Goal: Navigation & Orientation: Find specific page/section

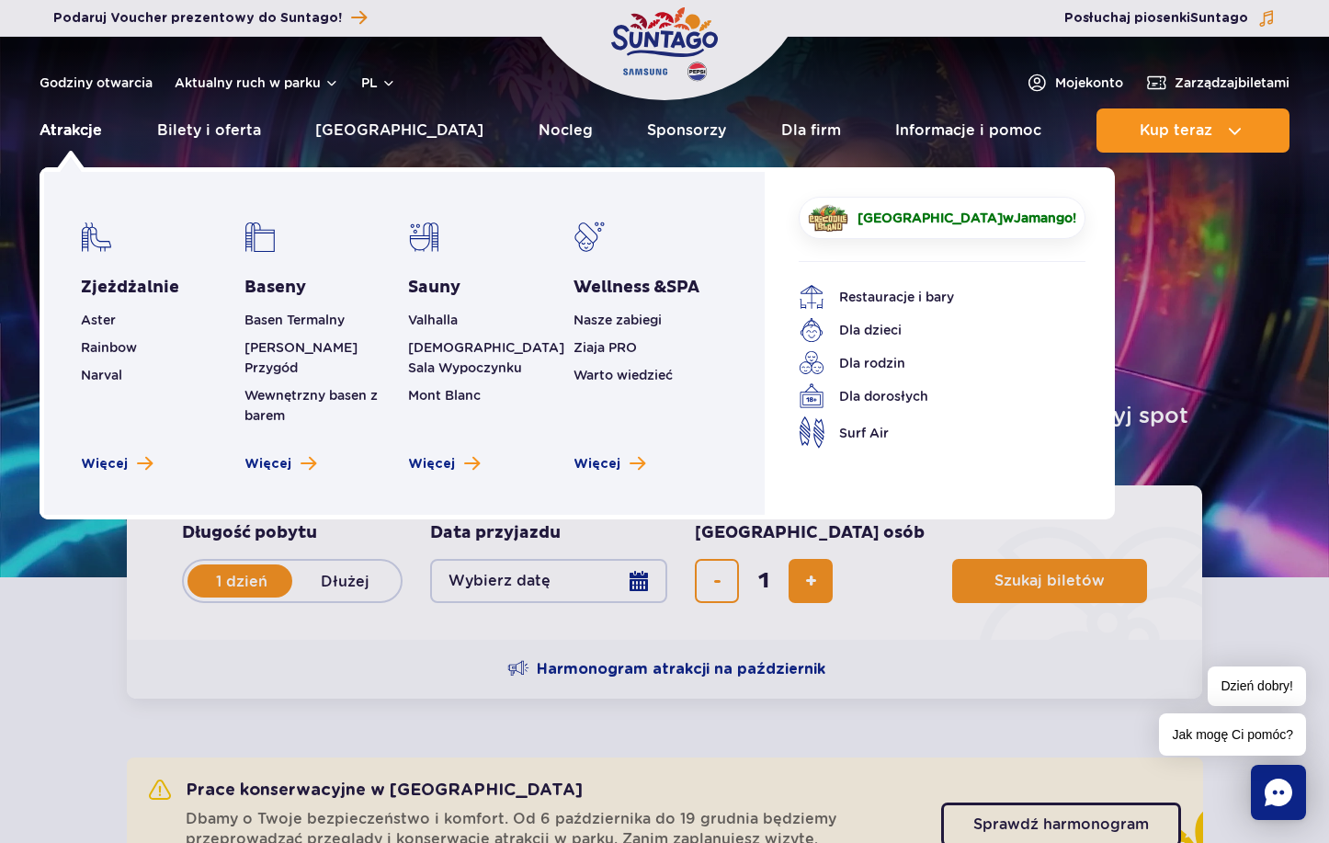
click at [81, 125] on link "Atrakcje" at bounding box center [71, 130] width 62 height 44
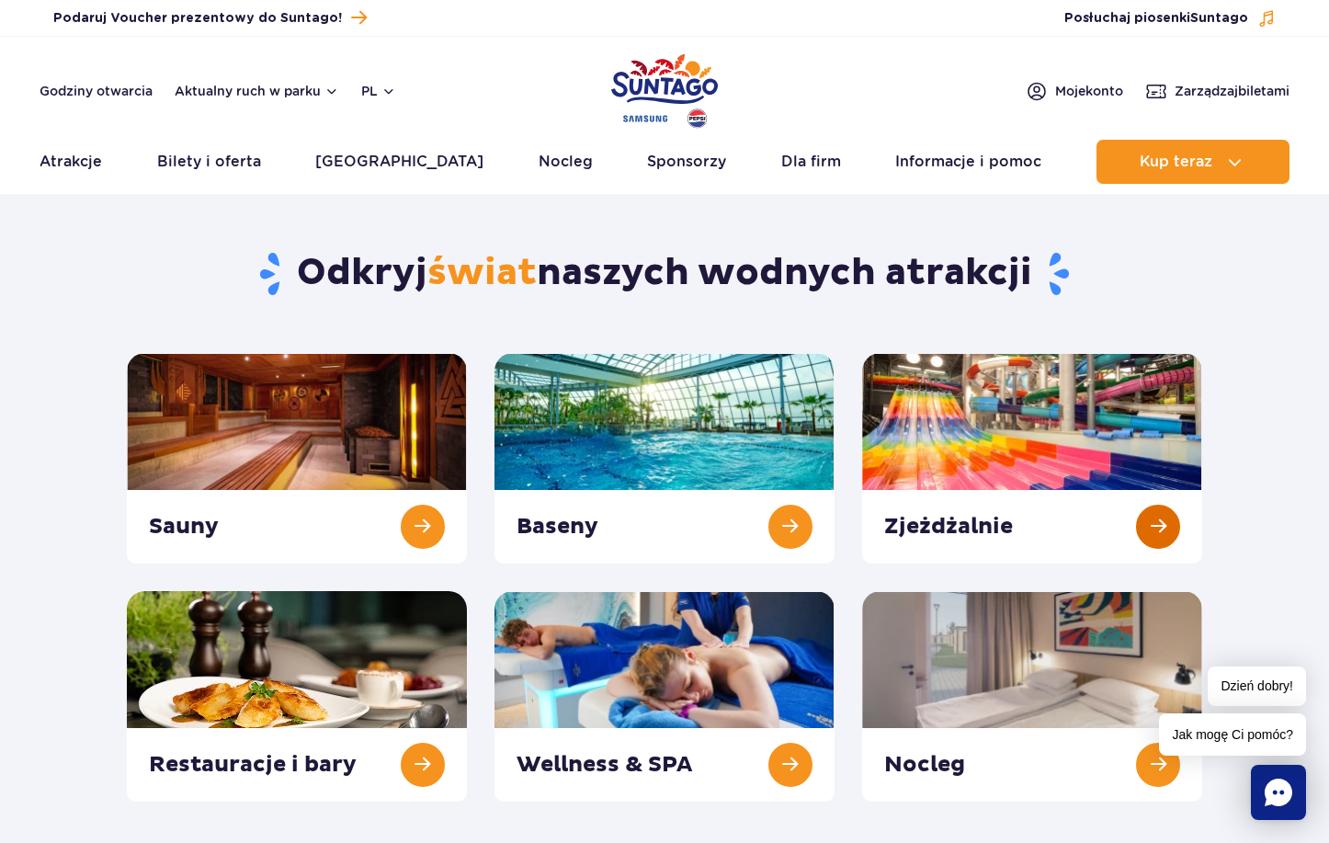
click at [1048, 451] on link at bounding box center [1032, 458] width 340 height 210
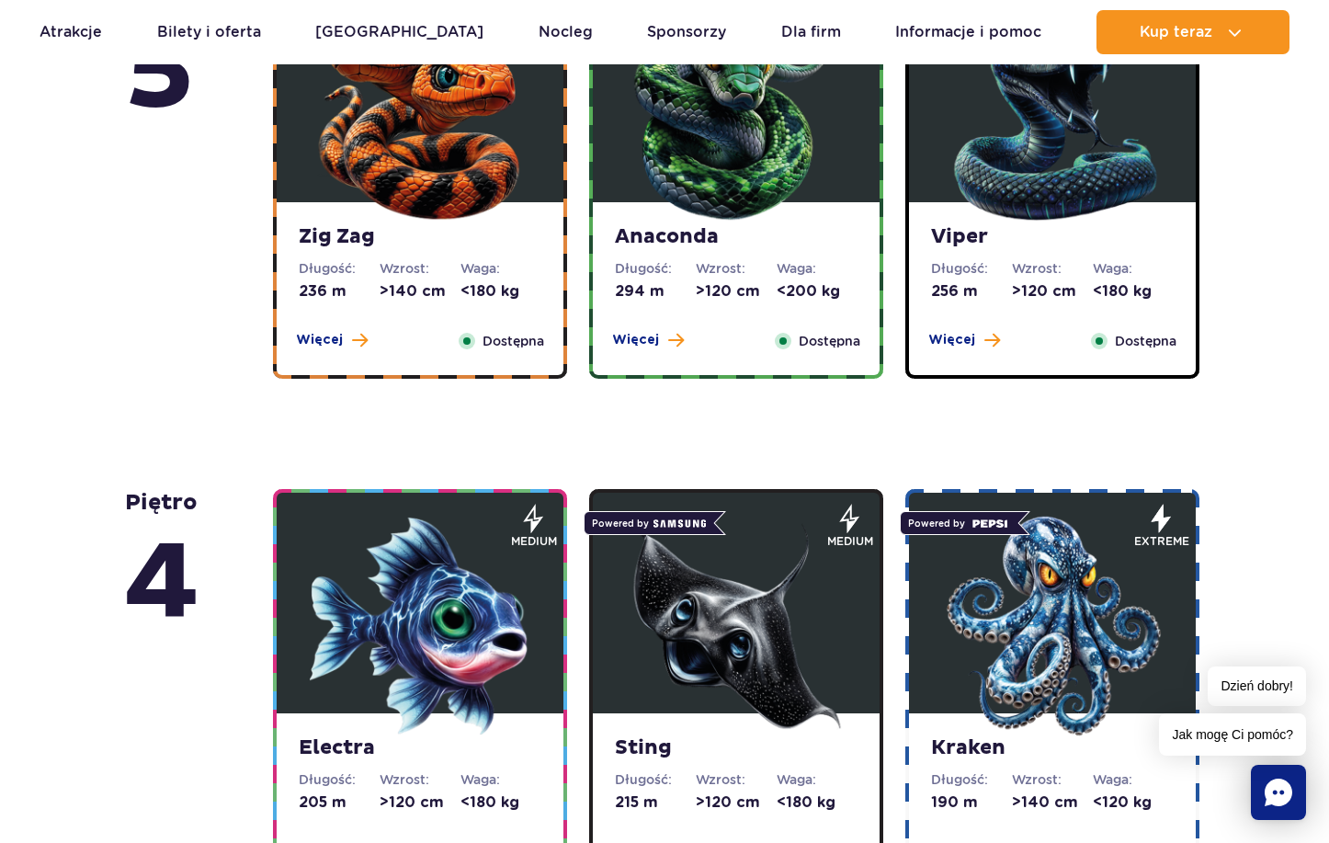
scroll to position [1838, 0]
